Goal: Transaction & Acquisition: Purchase product/service

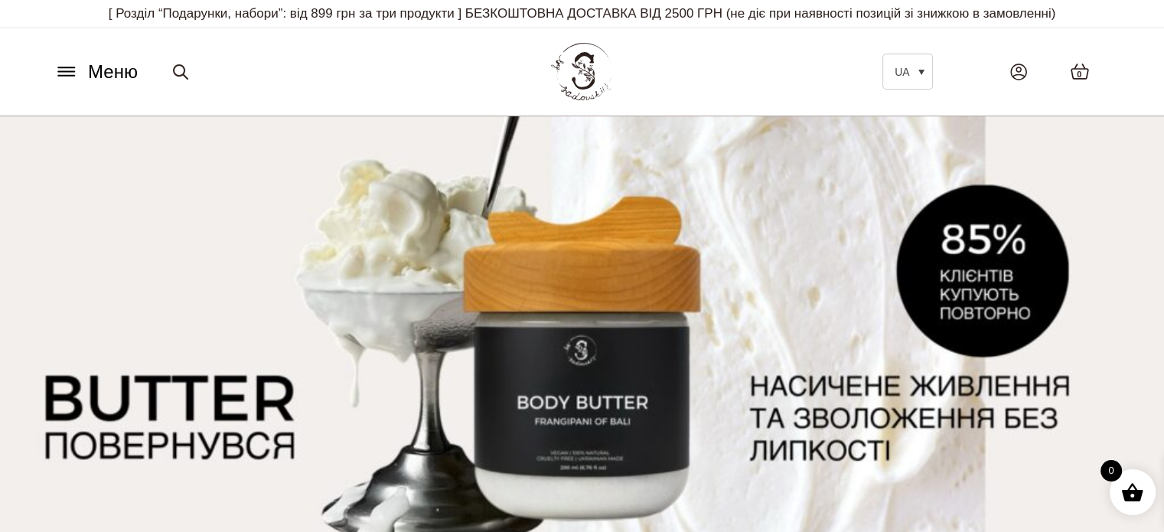
click at [103, 67] on span "Меню" at bounding box center [113, 72] width 50 height 28
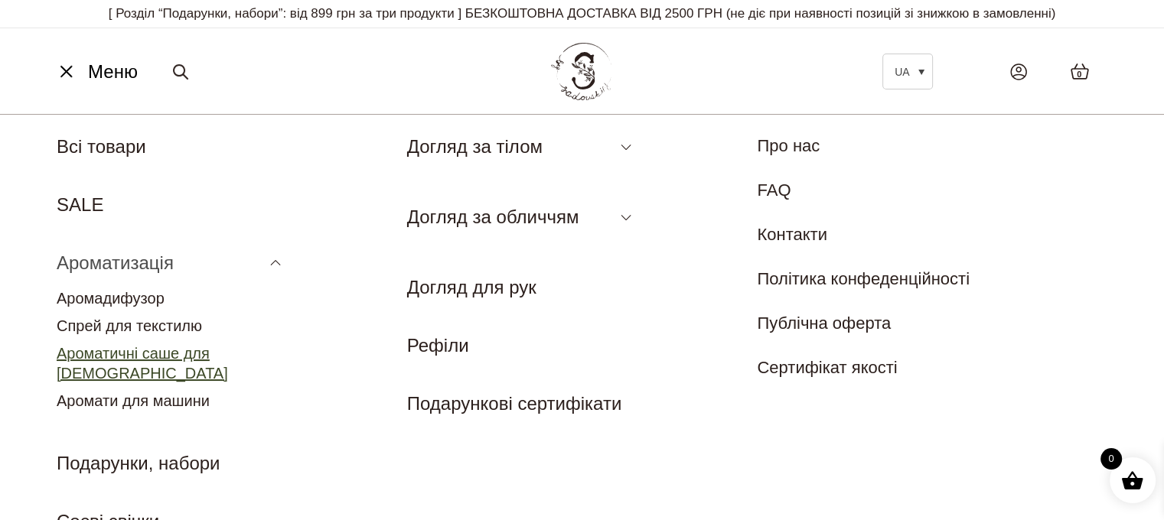
click at [178, 357] on link "Ароматичні саше для [DEMOGRAPHIC_DATA]" at bounding box center [142, 363] width 171 height 37
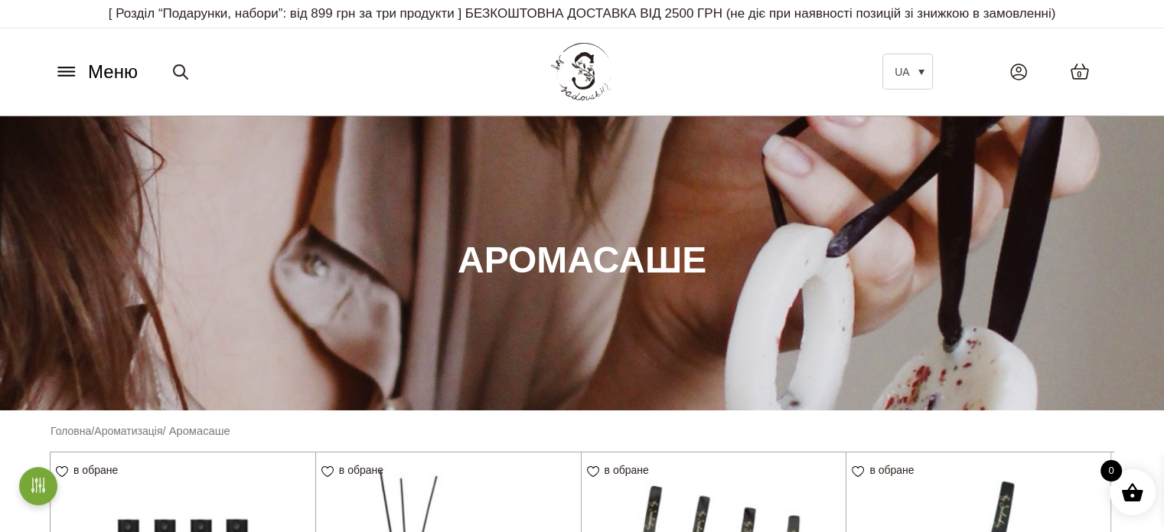
click at [113, 67] on span "Меню" at bounding box center [113, 72] width 50 height 28
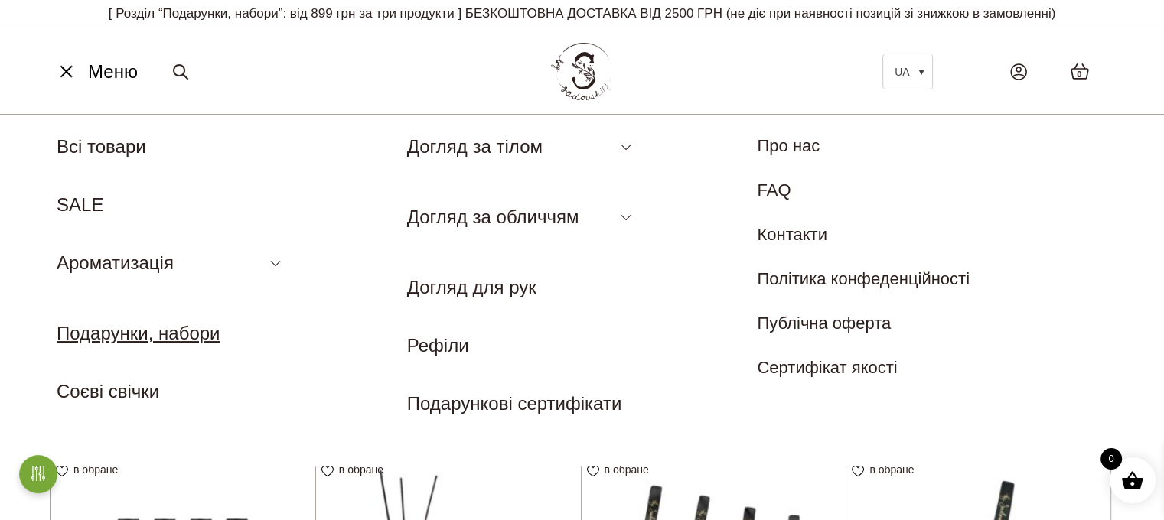
click at [214, 331] on link "Подарунки, набори" at bounding box center [138, 333] width 163 height 21
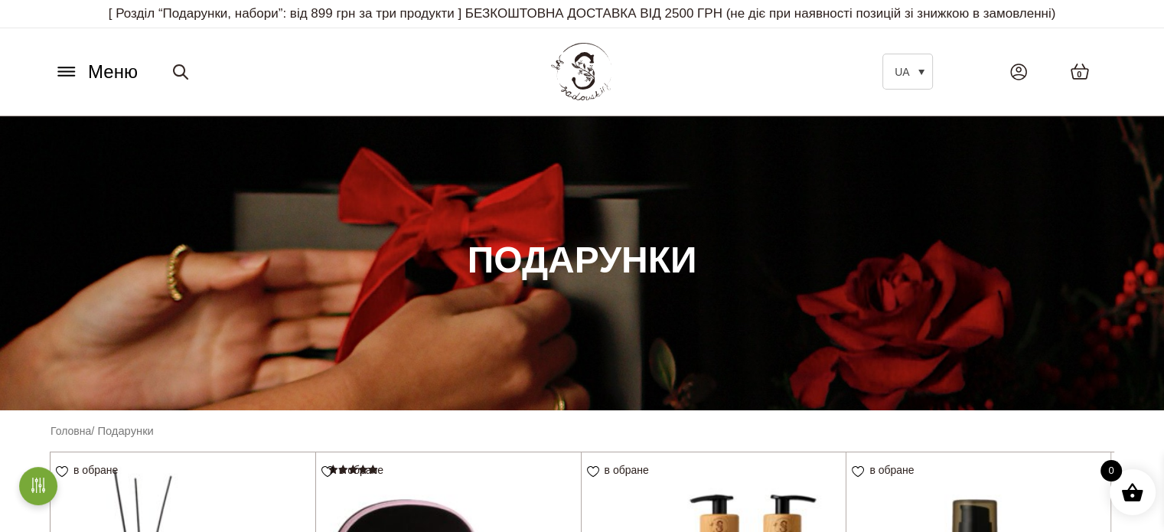
click at [121, 62] on span "Меню" at bounding box center [113, 72] width 50 height 28
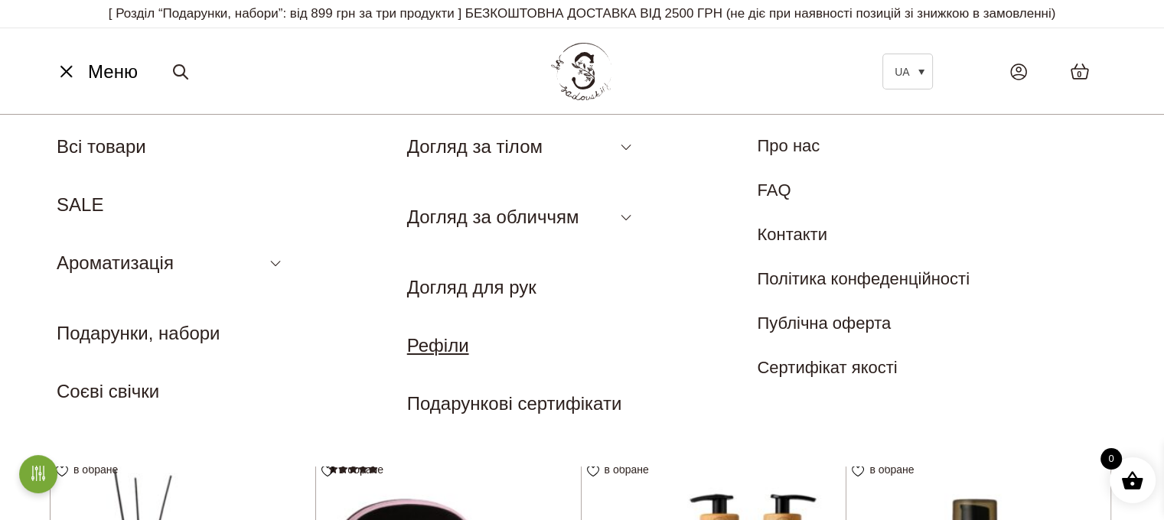
click at [447, 348] on link "Рефіли" at bounding box center [438, 345] width 62 height 21
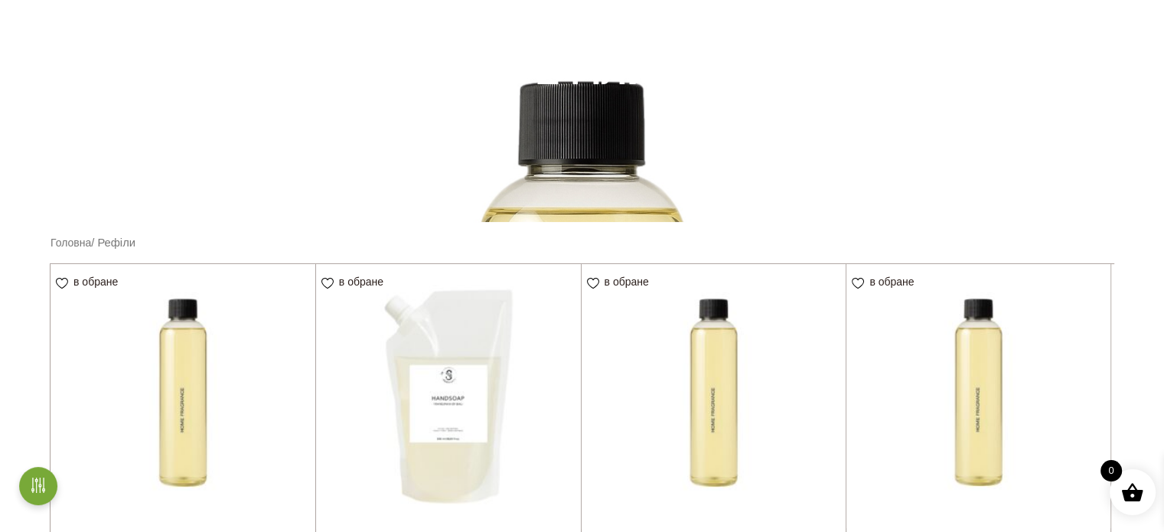
scroll to position [306, 0]
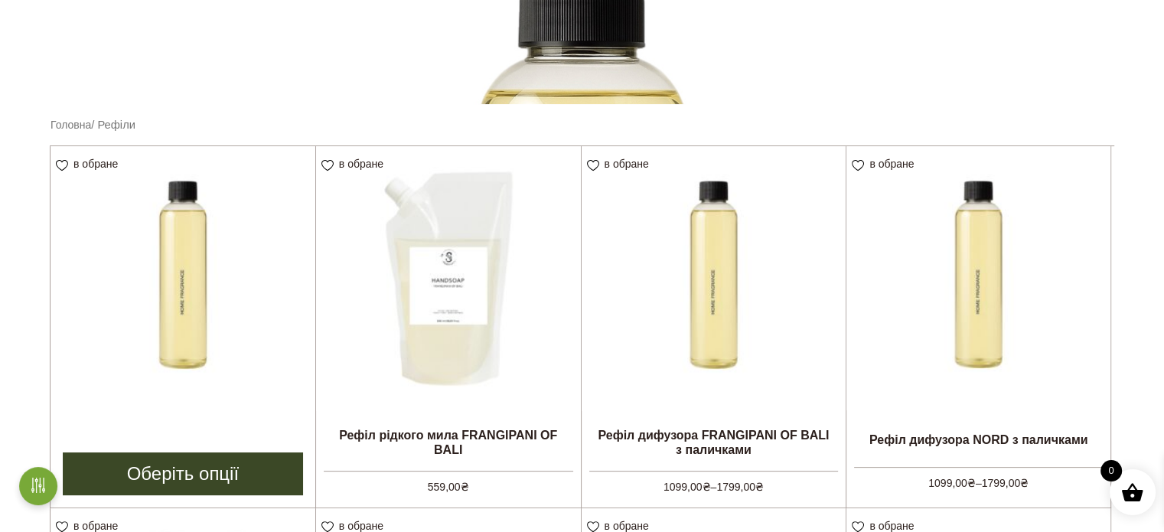
click at [261, 302] on img at bounding box center [183, 278] width 265 height 265
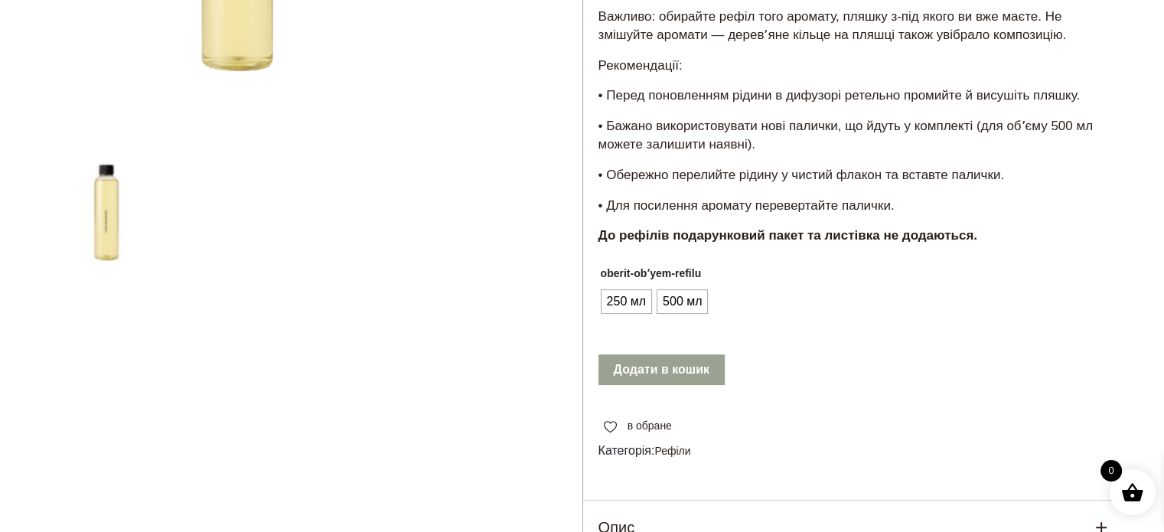
scroll to position [383, 0]
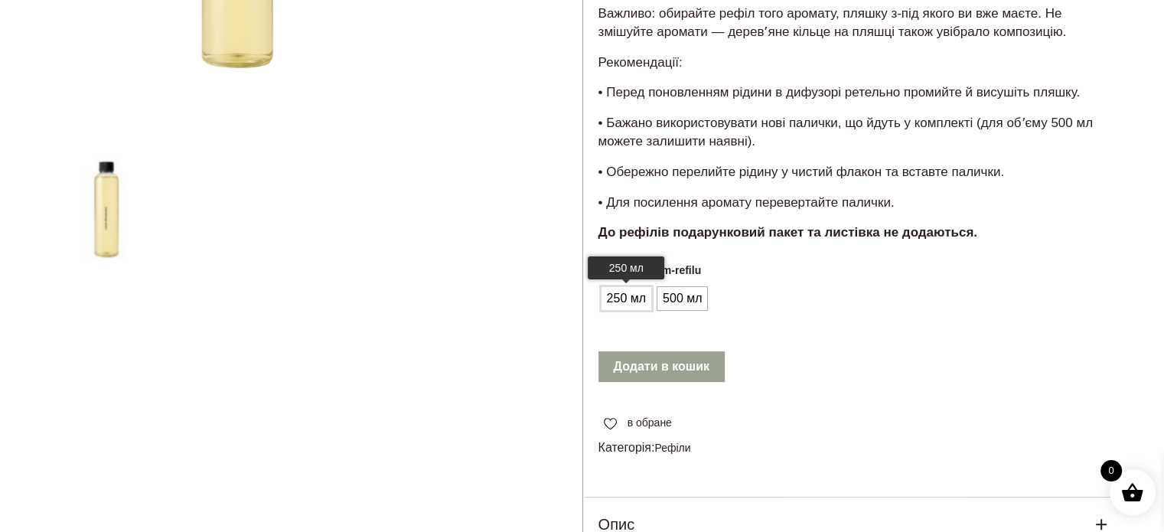
click at [607, 302] on span "250 мл" at bounding box center [626, 298] width 47 height 24
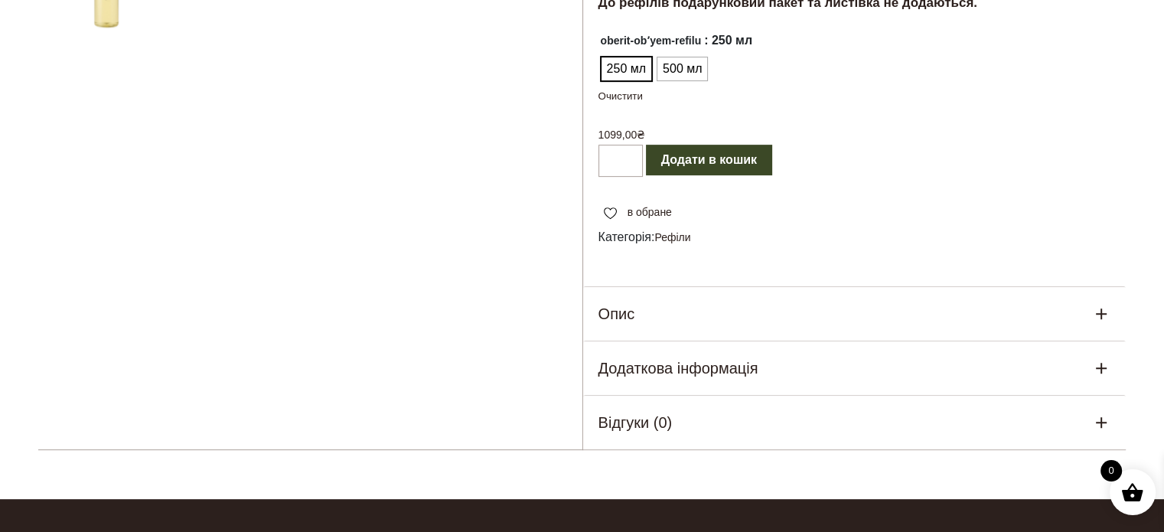
scroll to position [306, 0]
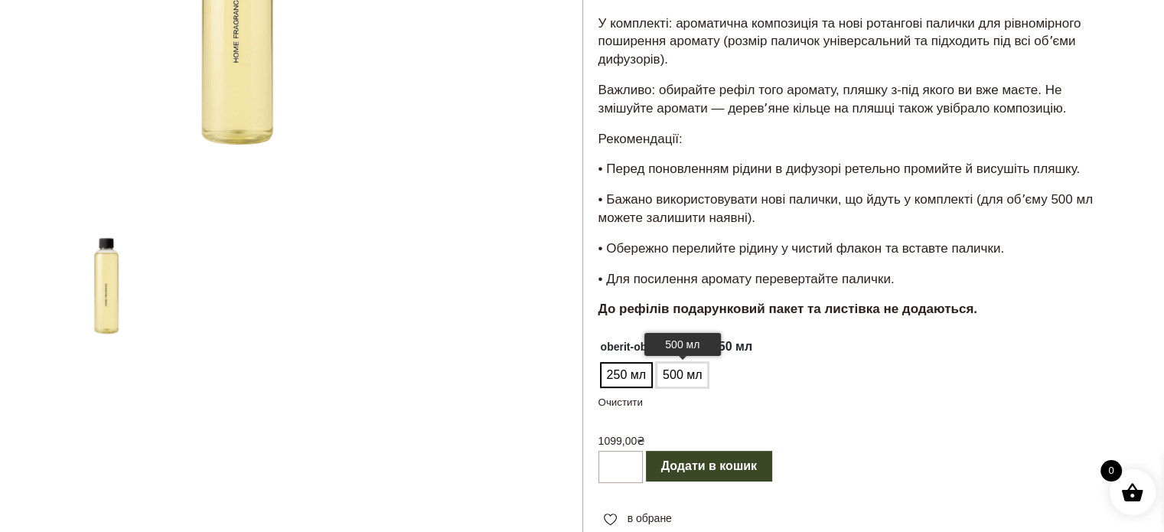
click at [693, 369] on span "500 мл" at bounding box center [682, 375] width 47 height 24
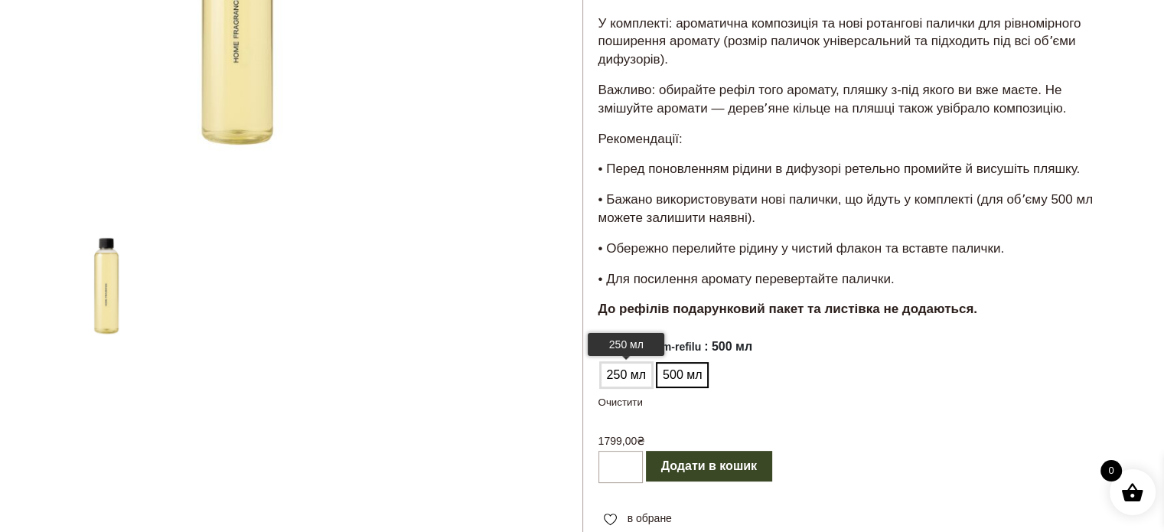
click at [627, 382] on span "250 мл" at bounding box center [626, 375] width 47 height 24
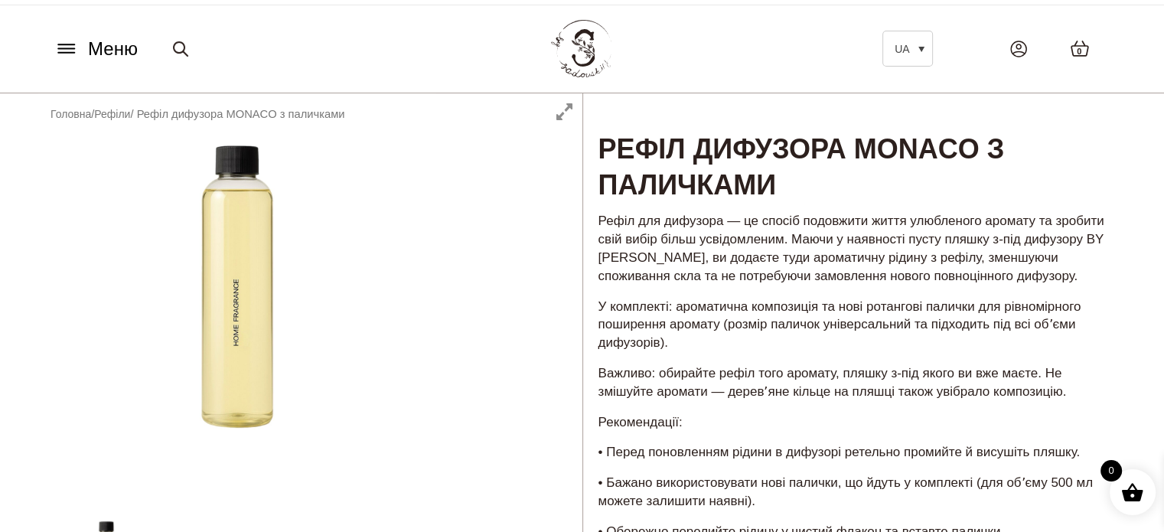
scroll to position [0, 0]
